Goal: Navigation & Orientation: Find specific page/section

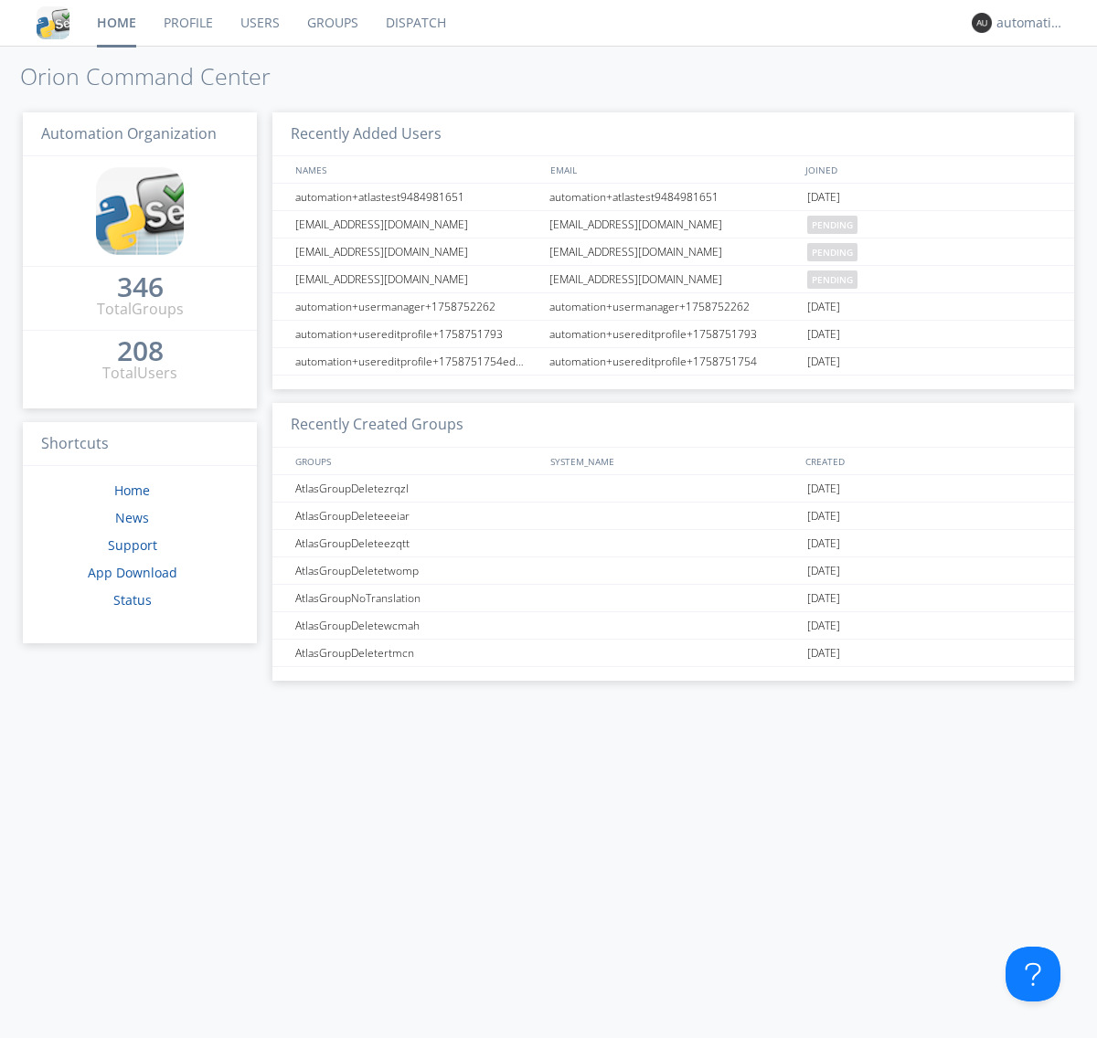
click at [414, 23] on link "Dispatch" at bounding box center [416, 23] width 88 height 46
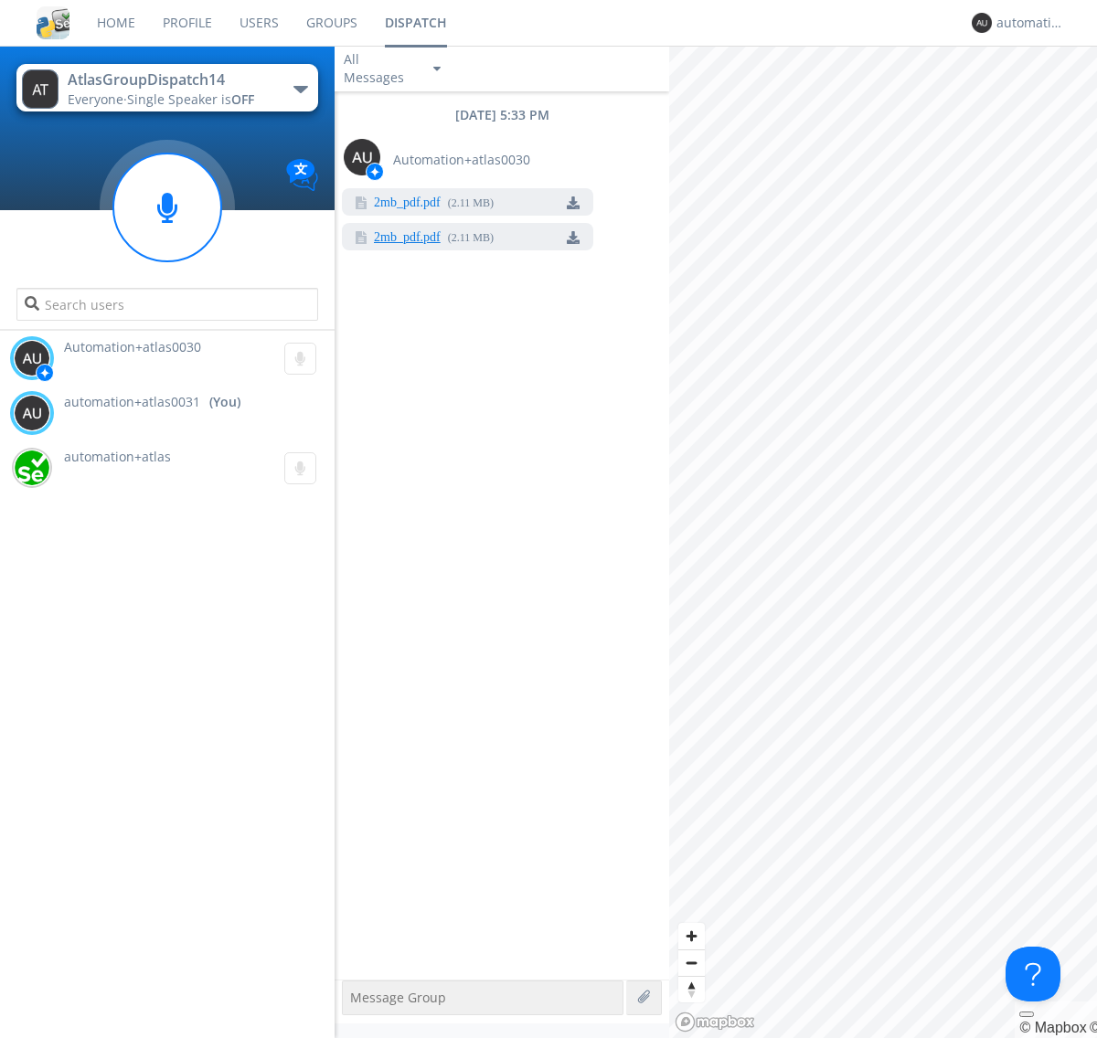
click at [407, 239] on link "2mb_pdf.pdf" at bounding box center [407, 238] width 67 height 15
click at [1026, 23] on div "automation+atlas0031" at bounding box center [1030, 23] width 69 height 18
